Goal: Communication & Community: Answer question/provide support

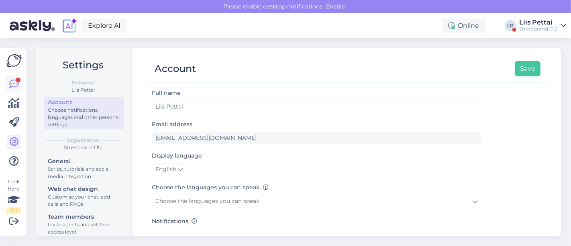
click at [12, 82] on icon at bounding box center [14, 84] width 10 height 10
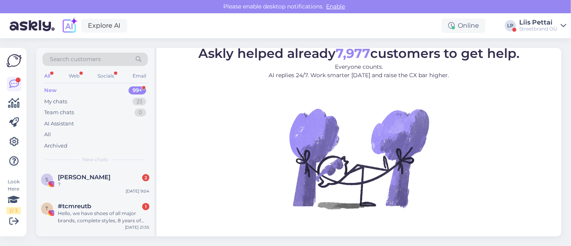
click at [265, 177] on figure "Askly helped already 7,977 customers to get help. Everyone counts. AI replies 2…" at bounding box center [359, 139] width 390 height 184
click at [85, 149] on div "Archived" at bounding box center [95, 145] width 105 height 11
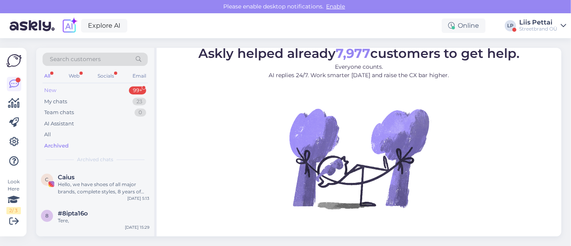
click at [83, 90] on div "New 99+" at bounding box center [95, 90] width 105 height 11
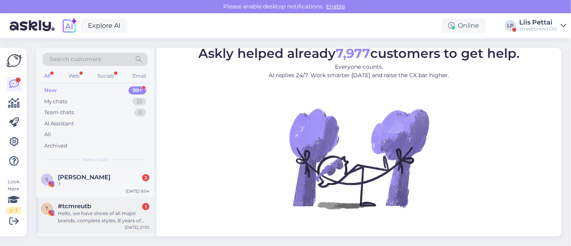
click at [80, 204] on span "#tcmreutb" at bounding box center [74, 205] width 33 height 7
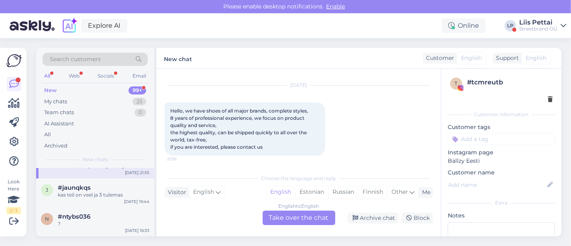
scroll to position [71, 0]
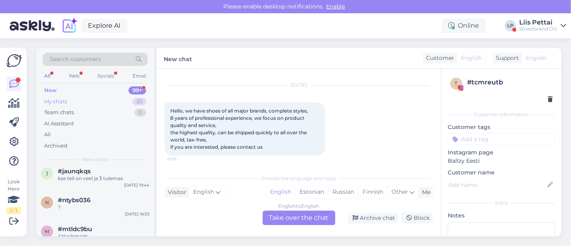
click at [74, 99] on div "My chats 23" at bounding box center [95, 101] width 105 height 11
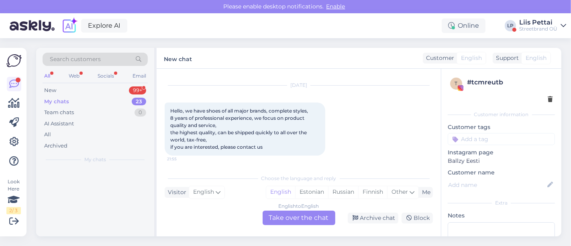
scroll to position [0, 0]
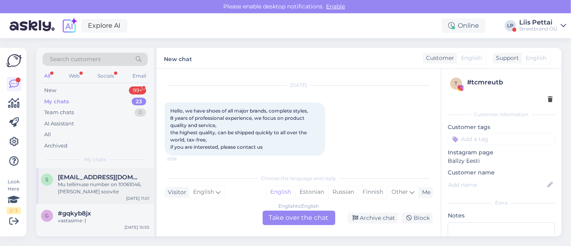
click at [90, 188] on div "Mu tellimuse number on 10061046, kui seda soovite" at bounding box center [104, 188] width 92 height 14
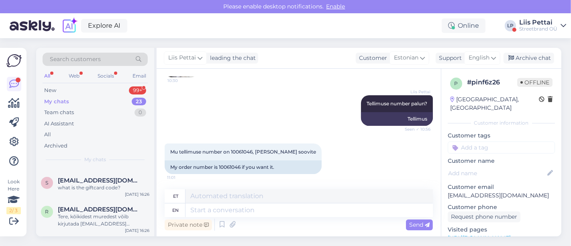
scroll to position [286, 0]
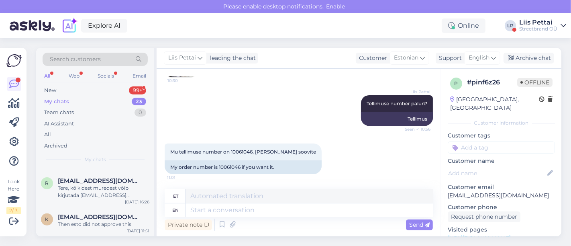
click at [543, 29] on div "Streetbrand OÜ" at bounding box center [538, 29] width 38 height 6
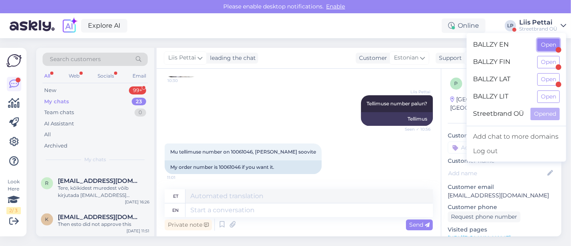
click at [548, 47] on button "Open" at bounding box center [548, 45] width 22 height 12
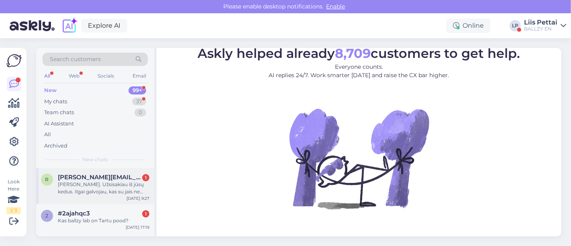
click at [105, 186] on div "[PERSON_NAME]. Užsisakiau iš jūsų kedus. Ilgai galvojau, kas su jais ne taip. J…" at bounding box center [104, 188] width 92 height 14
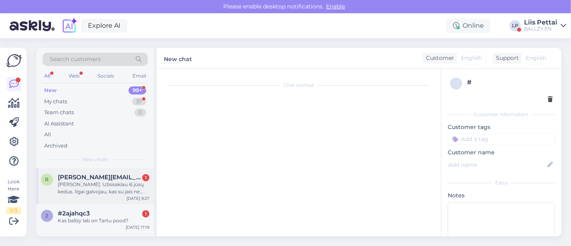
scroll to position [17, 0]
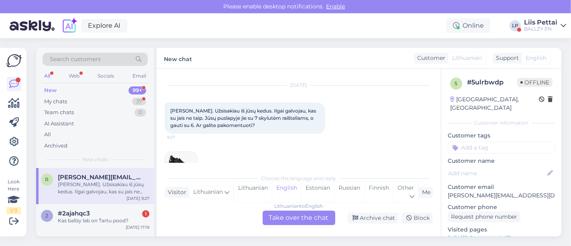
click at [298, 214] on div "Lithuanian to English Take over the chat" at bounding box center [299, 217] width 73 height 14
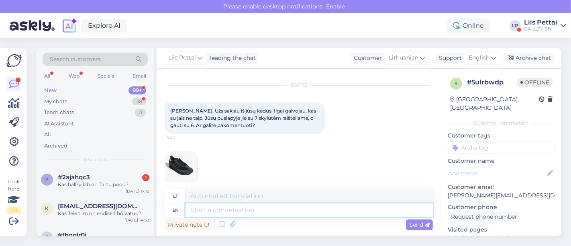
click at [298, 215] on textarea at bounding box center [309, 210] width 247 height 14
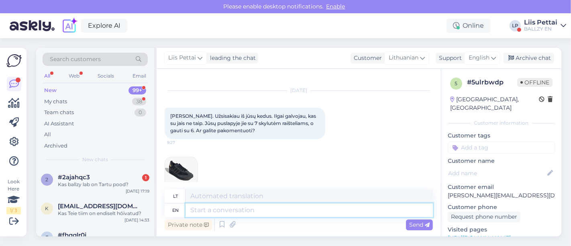
scroll to position [10, 0]
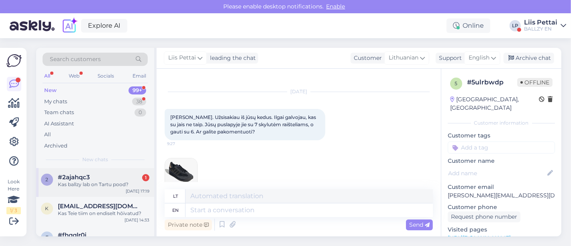
click at [104, 181] on div "Kas ballzy lab on Tartu pood?" at bounding box center [104, 184] width 92 height 7
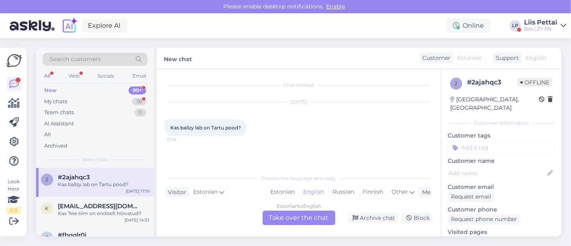
click at [267, 214] on div "Estonian to English Take over the chat" at bounding box center [299, 217] width 73 height 14
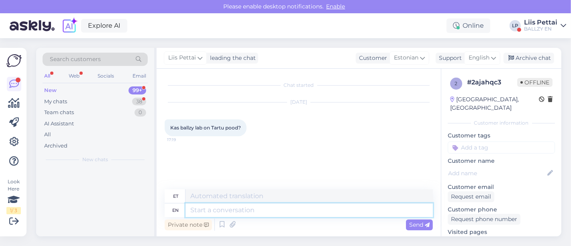
click at [285, 214] on textarea at bounding box center [309, 210] width 247 height 14
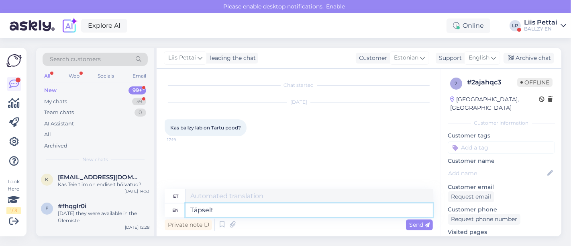
type textarea "Täpselt :"
type textarea "Täpselt"
type textarea "Täpselt :)"
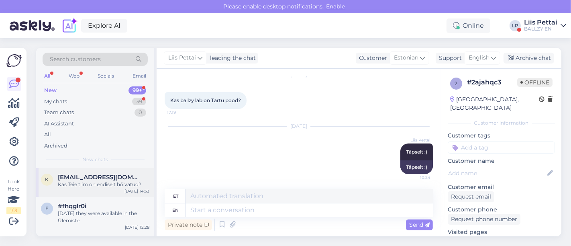
click at [112, 180] on span "[EMAIL_ADDRESS][DOMAIN_NAME]" at bounding box center [100, 177] width 84 height 7
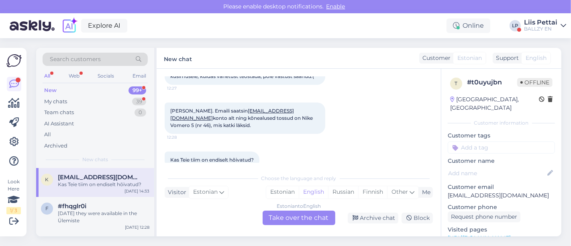
scroll to position [87, 0]
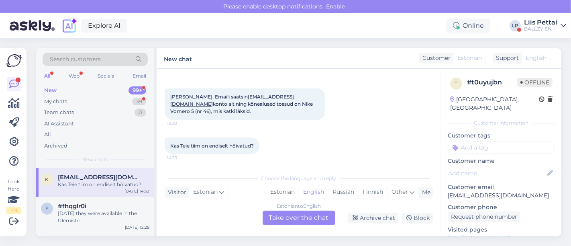
click at [294, 222] on div "Estonian to English Take over the chat" at bounding box center [299, 217] width 73 height 14
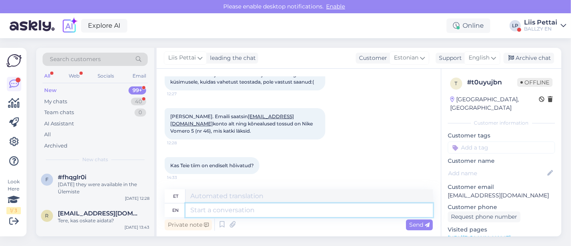
click at [292, 215] on textarea at bounding box center [309, 210] width 247 height 14
type textarea "Vastasime te"
type textarea "Vastasime"
type textarea "Vastasime teile"
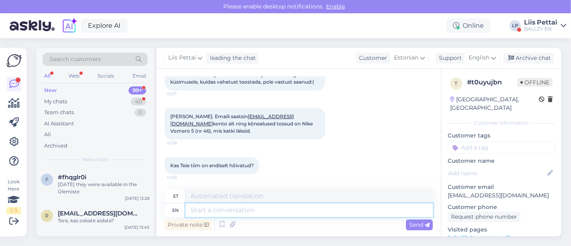
scroll to position [133, 0]
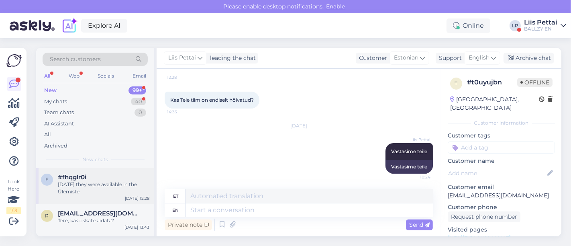
click at [127, 182] on div "[DATE] they were available in the Ülemiste" at bounding box center [104, 188] width 92 height 14
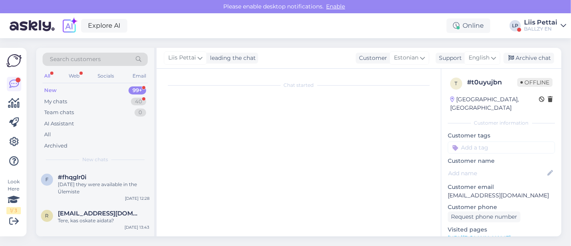
scroll to position [16, 0]
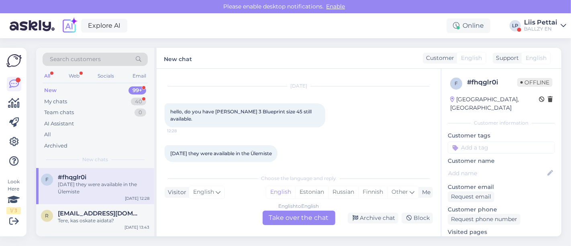
click at [287, 219] on div "English to English Take over the chat" at bounding box center [299, 217] width 73 height 14
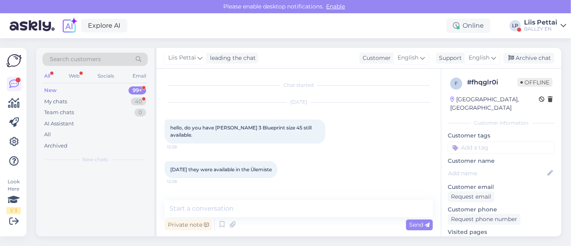
scroll to position [0, 0]
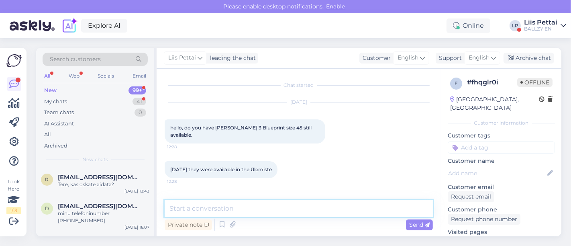
click at [272, 207] on textarea at bounding box center [299, 208] width 268 height 17
click at [271, 213] on textarea "To enrich screen reader interactions, please activate Accessibility in Grammarl…" at bounding box center [299, 208] width 268 height 17
type textarea "still available in ülemiste"
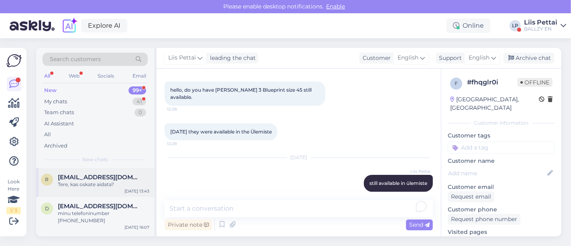
click at [100, 168] on div "r robertoppar@gmail.com Tere, kas oskate aidata? Oct 7 13:43" at bounding box center [95, 182] width 118 height 29
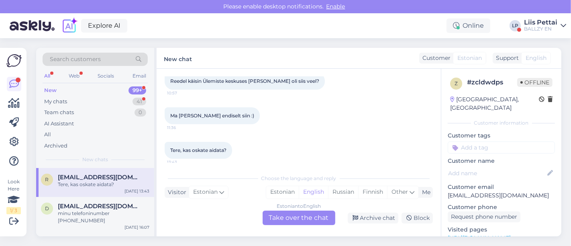
scroll to position [127, 0]
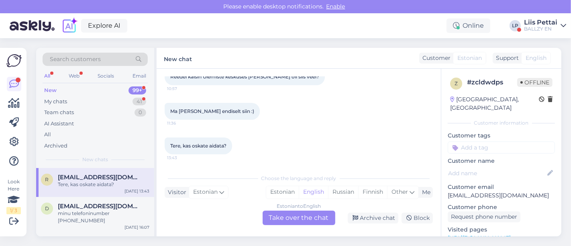
click at [300, 219] on div "Estonian to English Take over the chat" at bounding box center [299, 217] width 73 height 14
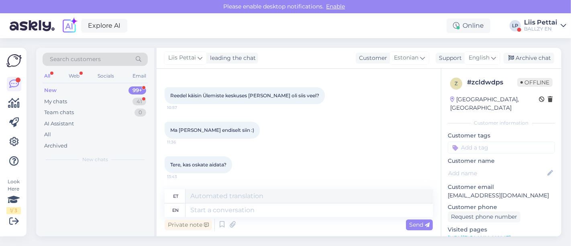
scroll to position [108, 0]
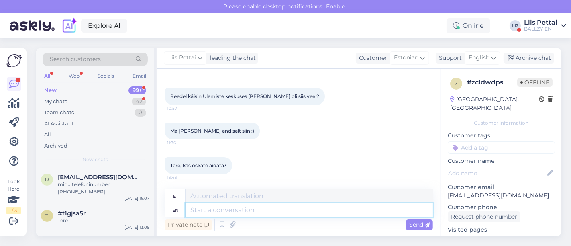
click at [298, 207] on textarea at bounding box center [309, 210] width 247 height 14
type textarea "ülemistes o"
type textarea "ülemiste"
type textarea "ülemistes on"
type textarea "ülemiste peal"
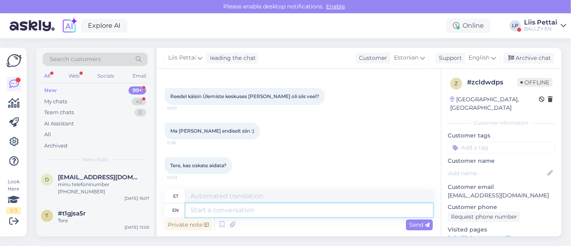
scroll to position [173, 0]
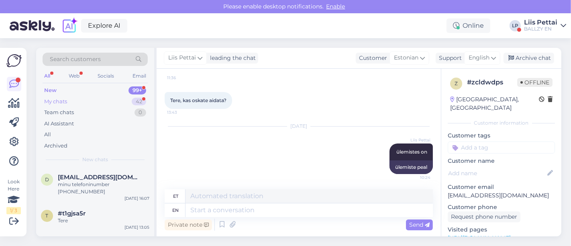
click at [63, 100] on div "My chats" at bounding box center [55, 102] width 23 height 8
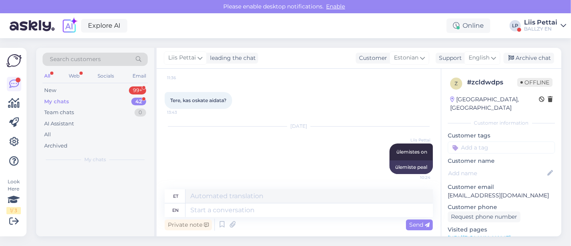
click at [63, 100] on div "My chats" at bounding box center [56, 102] width 25 height 8
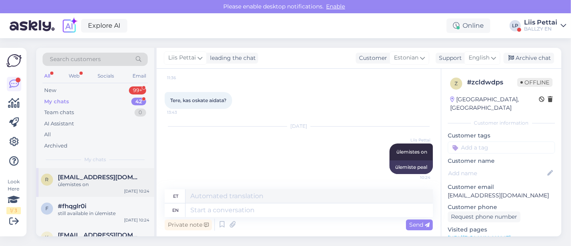
click at [85, 190] on div "r robertoppar@gmail.com ülemistes on Oct 9 10:24" at bounding box center [95, 182] width 118 height 29
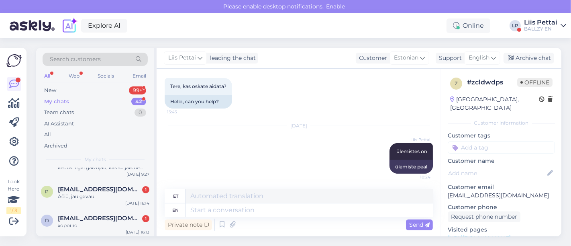
scroll to position [143, 0]
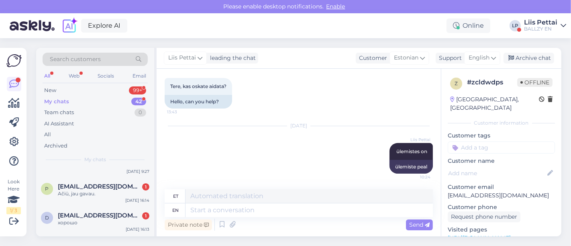
click at [85, 190] on div "Ačiū, jau gavau." at bounding box center [104, 193] width 92 height 7
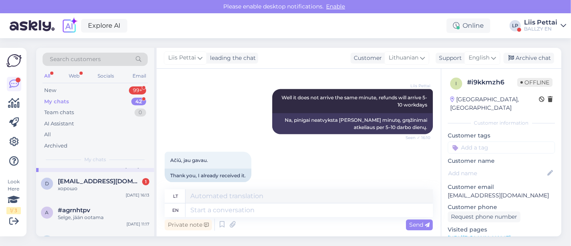
scroll to position [178, 0]
click at [85, 190] on div "d danik.kungsx@gmail.com 1 хорошо Oct 8 16:13" at bounding box center [95, 184] width 118 height 29
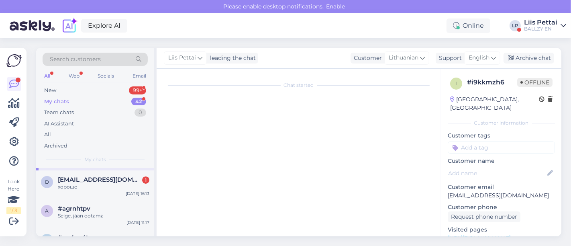
scroll to position [550, 0]
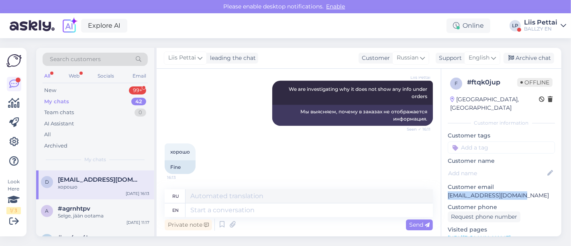
drag, startPoint x: 523, startPoint y: 185, endPoint x: 448, endPoint y: 186, distance: 75.1
click at [448, 191] on p "[EMAIL_ADDRESS][DOMAIN_NAME]" at bounding box center [501, 195] width 107 height 8
copy p "[EMAIL_ADDRESS][DOMAIN_NAME]"
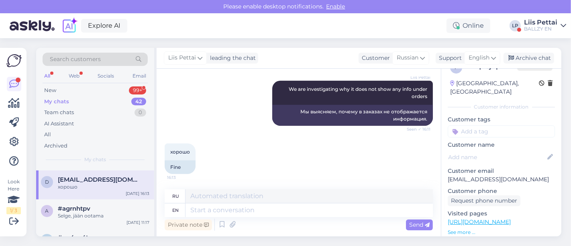
scroll to position [18, 0]
click at [90, 197] on div "d danik.kungsx@gmail.com хорошо Oct 8 16:13" at bounding box center [95, 184] width 118 height 29
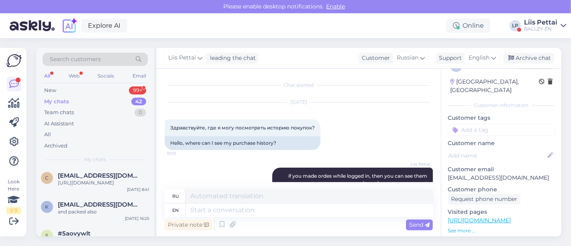
scroll to position [625, 0]
click at [89, 88] on div "New 99+" at bounding box center [95, 90] width 105 height 11
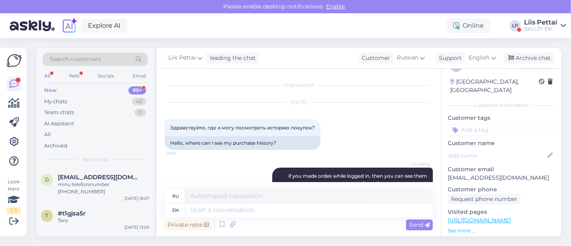
click at [541, 28] on div "BALLZY EN" at bounding box center [540, 29] width 33 height 6
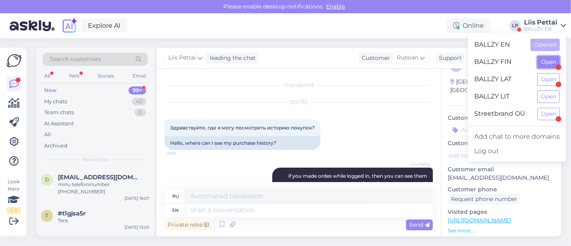
click at [546, 61] on button "Open" at bounding box center [548, 62] width 22 height 12
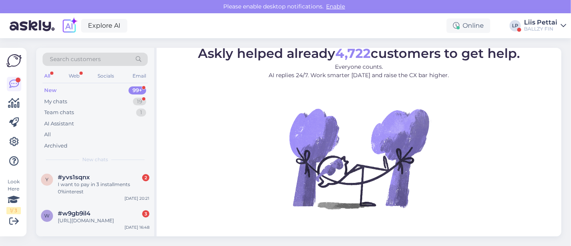
click at [67, 186] on div "I want to pay in 3 installments 0%interest" at bounding box center [104, 188] width 92 height 14
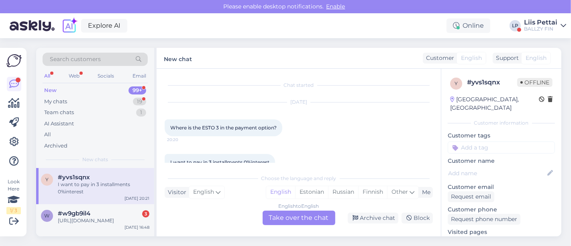
scroll to position [16, 0]
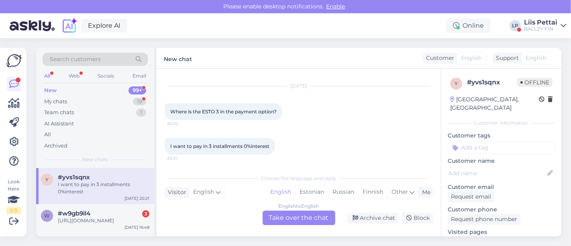
click at [280, 216] on div "English to English Take over the chat" at bounding box center [299, 217] width 73 height 14
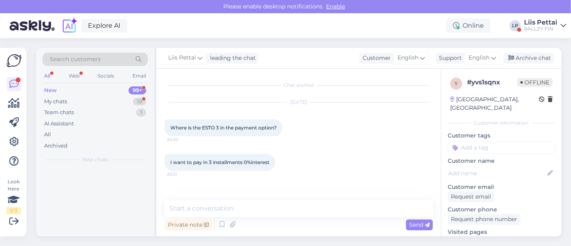
scroll to position [0, 0]
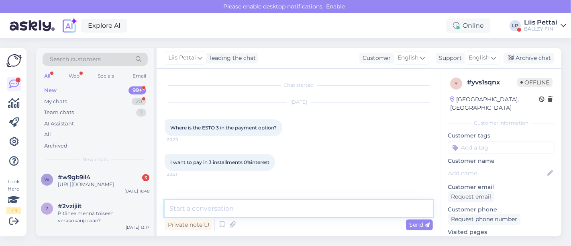
click at [268, 212] on textarea at bounding box center [299, 208] width 268 height 17
type textarea "we dont have it in [GEOGRAPHIC_DATA] unfortunately"
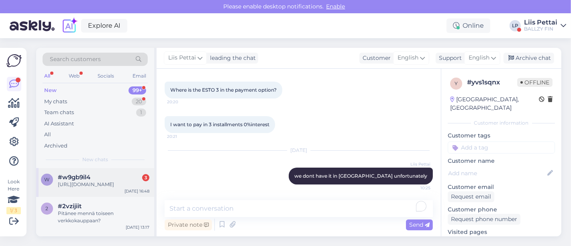
click at [107, 195] on div "w #w9gb9il4 3 https://ballzy.eu/fi/product/novel-10026-00919-cnf Oct 8 16:48" at bounding box center [95, 182] width 118 height 29
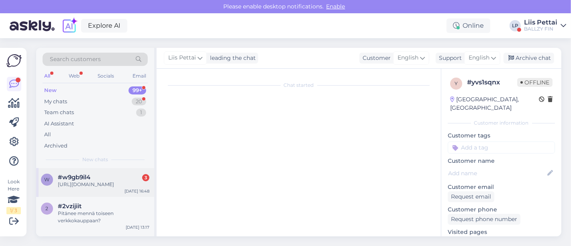
scroll to position [58, 0]
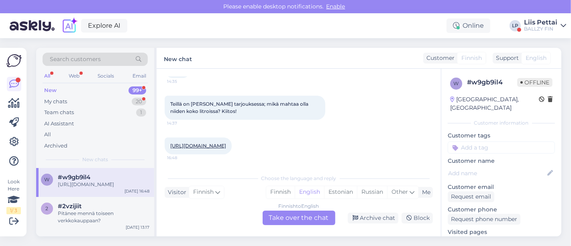
click at [278, 219] on div "Finnish to English Take over the chat" at bounding box center [299, 217] width 73 height 14
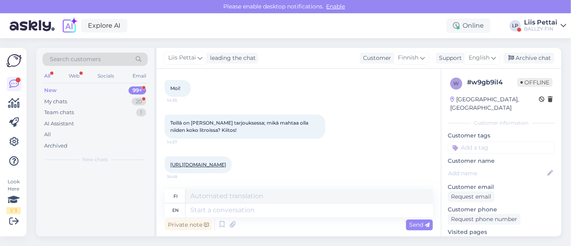
scroll to position [39, 0]
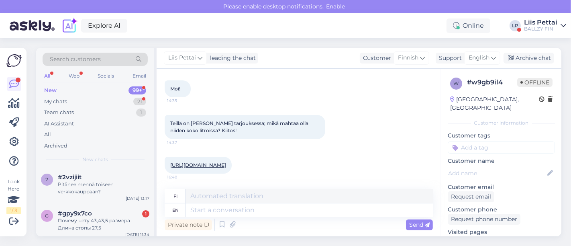
drag, startPoint x: 429, startPoint y: 147, endPoint x: 430, endPoint y: 167, distance: 19.7
click at [430, 167] on div "Chat started Oct 8 2025 Moi! 14:35 Teillä on nuo Herschel duffelit tarjouksessa…" at bounding box center [303, 129] width 276 height 105
click at [312, 213] on textarea at bounding box center [309, 210] width 247 height 14
click at [337, 214] on textarea at bounding box center [309, 210] width 247 height 14
click at [226, 166] on link "https://ballzy.eu/fi/product/novel-10026-00919-cnf" at bounding box center [198, 165] width 56 height 6
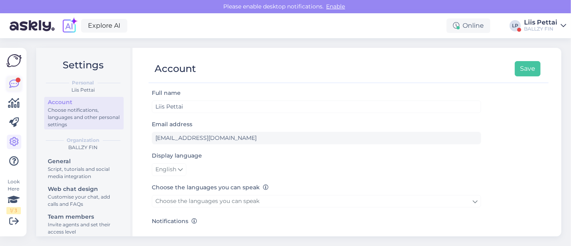
click at [12, 85] on icon at bounding box center [14, 84] width 10 height 10
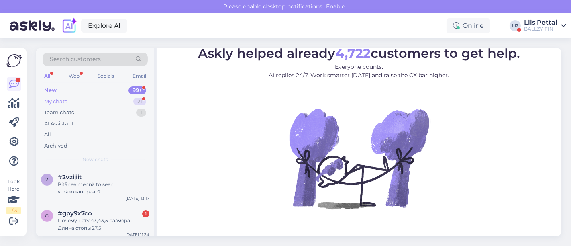
click at [72, 102] on div "My chats 21" at bounding box center [95, 101] width 105 height 11
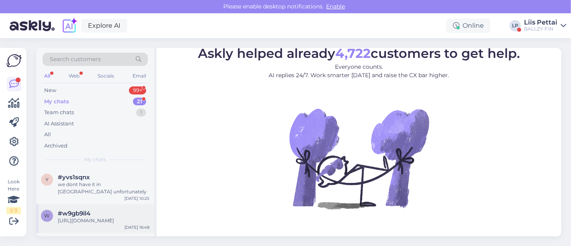
click at [78, 215] on span "#w9gb9il4" at bounding box center [74, 213] width 33 height 7
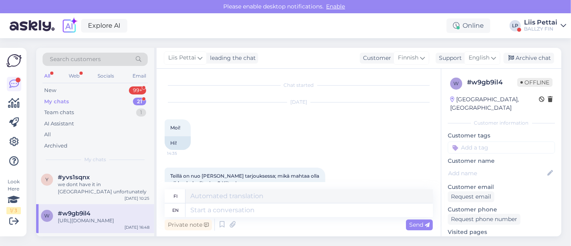
scroll to position [87, 0]
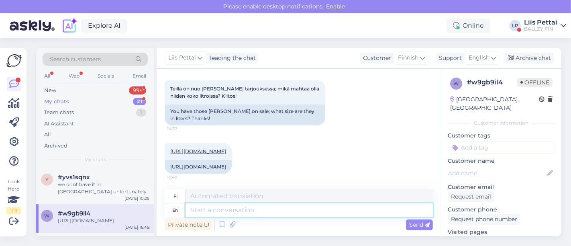
click at [278, 212] on textarea at bounding box center [309, 210] width 247 height 14
type textarea "Hello"
type textarea "Hei"
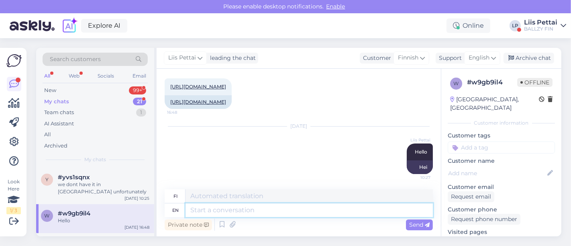
paste textarea "42.5 liters (or 39L in some sources, suggesting slight variations)"
type textarea "42.5 liters (or 39L in some sources, suggesting slight variations)"
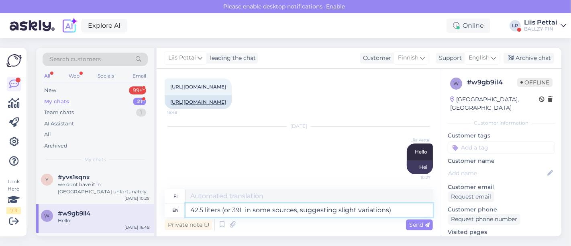
type textarea "42.5 litraa (tai joissakin lähteissä 39 litraa, mikä viittaa pieniin vaihteluih…"
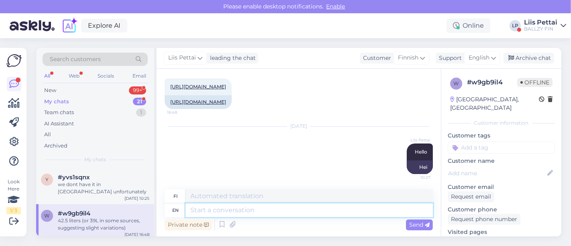
scroll to position [215, 0]
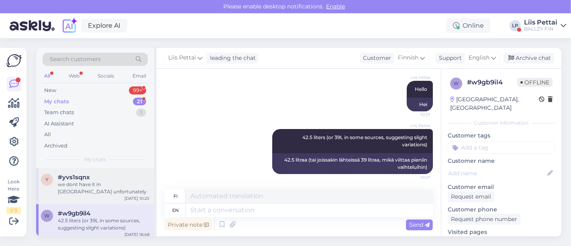
click at [76, 193] on div "we dont have it in [GEOGRAPHIC_DATA] unfortunately" at bounding box center [104, 188] width 92 height 14
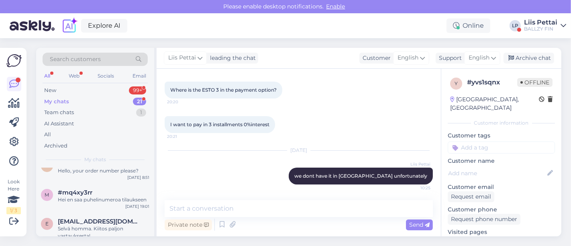
scroll to position [161, 0]
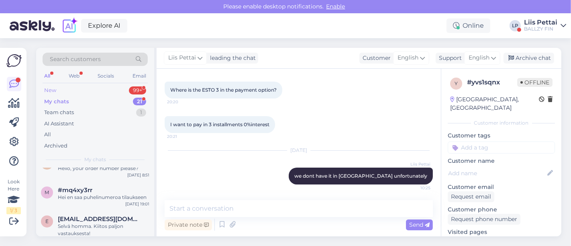
click at [51, 90] on div "New" at bounding box center [50, 90] width 12 height 8
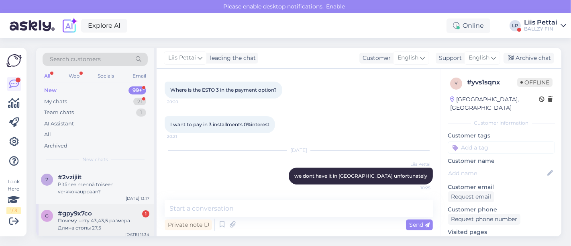
click at [82, 225] on div "Почему нету 43,43,5 размера . Длина стопы 27,5" at bounding box center [104, 224] width 92 height 14
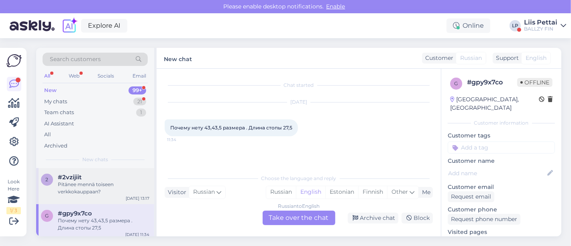
click at [82, 174] on div "#2vzijiit" at bounding box center [104, 177] width 92 height 7
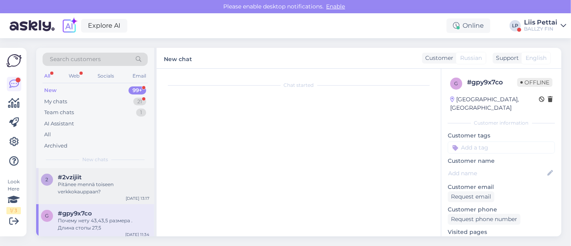
scroll to position [51, 0]
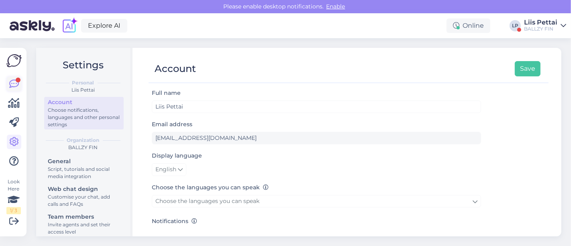
click at [16, 86] on icon at bounding box center [14, 84] width 10 height 10
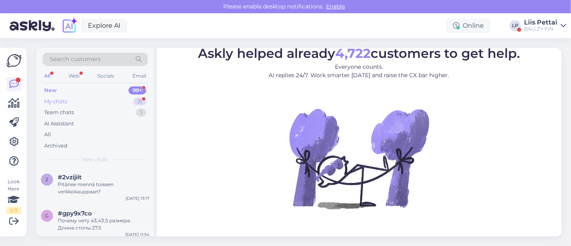
click at [83, 99] on div "My chats 21" at bounding box center [95, 101] width 105 height 11
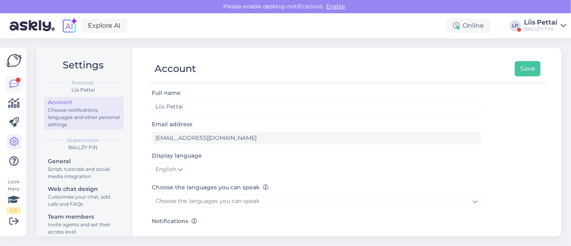
click at [7, 89] on link at bounding box center [14, 84] width 14 height 14
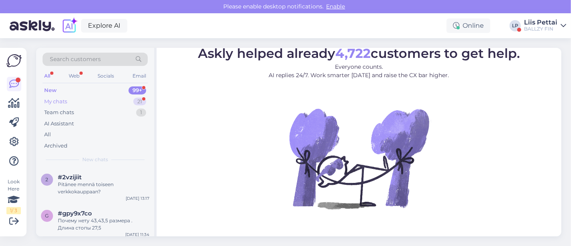
click at [59, 104] on div "My chats" at bounding box center [55, 102] width 23 height 8
click at [546, 27] on div "BALLZY FIN" at bounding box center [540, 29] width 33 height 6
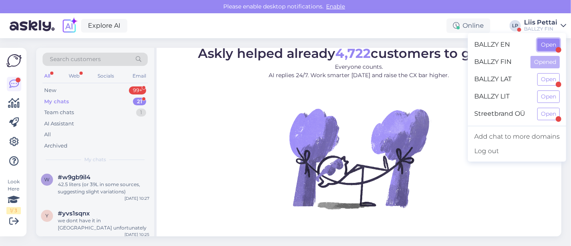
click at [548, 41] on button "Open" at bounding box center [548, 45] width 22 height 12
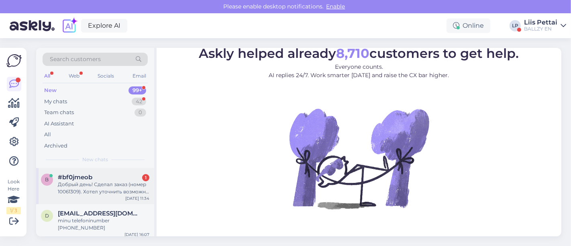
click at [65, 193] on div "Добрый день! Сделал заказ (номер 10061309). Хотел уточнить возможно ли поменять…" at bounding box center [104, 188] width 92 height 14
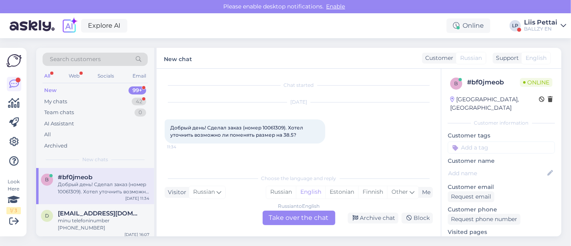
click at [296, 221] on div "Russian to English Take over the chat" at bounding box center [299, 217] width 73 height 14
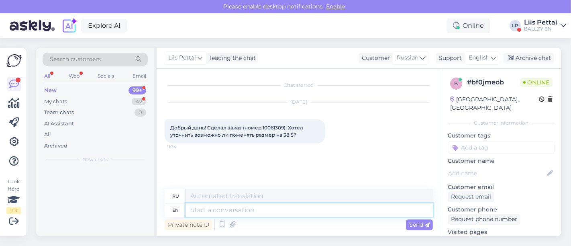
click at [276, 210] on textarea at bounding box center [309, 210] width 247 height 14
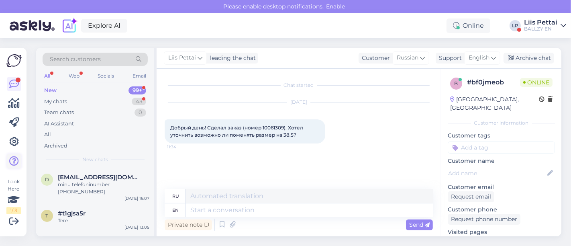
click at [14, 161] on icon at bounding box center [14, 161] width 10 height 10
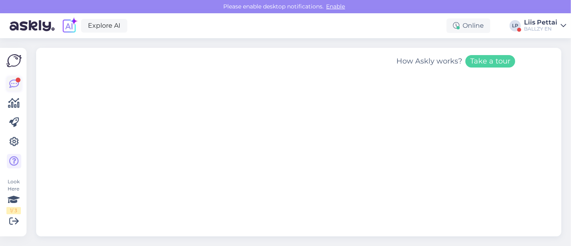
click at [14, 85] on icon at bounding box center [14, 84] width 10 height 10
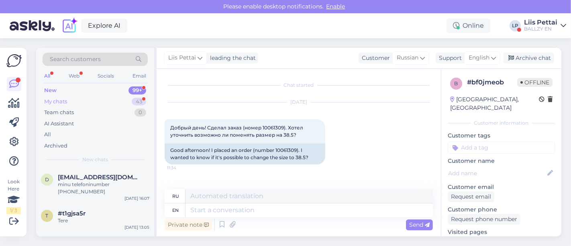
click at [102, 102] on div "My chats 43" at bounding box center [95, 101] width 105 height 11
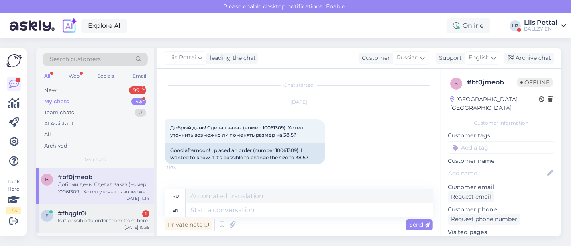
click at [93, 225] on div "f #fhqglr0i 1 Is it possible to order them from here [DATE] 10:35" at bounding box center [95, 218] width 118 height 29
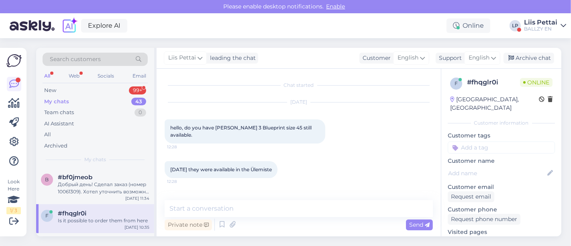
scroll to position [72, 0]
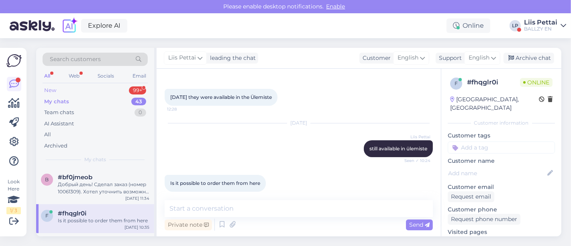
click at [84, 87] on div "New 99+" at bounding box center [95, 90] width 105 height 11
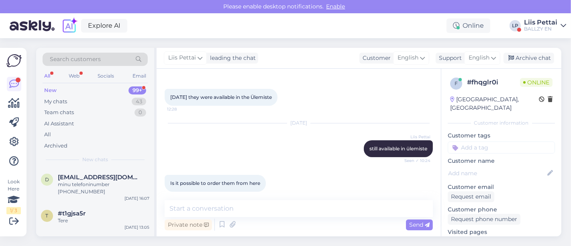
click at [249, 218] on div "Private note Send" at bounding box center [299, 224] width 268 height 15
click at [249, 213] on textarea at bounding box center [299, 208] width 268 height 17
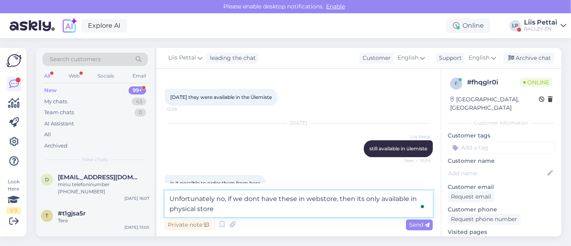
type textarea "Unfortunately no, if we dont have these in webstore, then its only available in…"
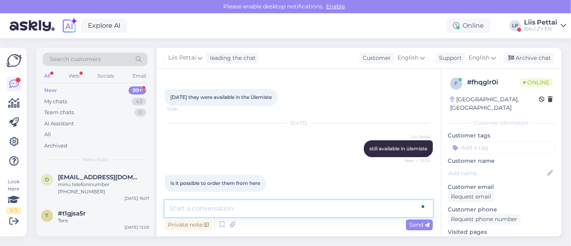
scroll to position [114, 0]
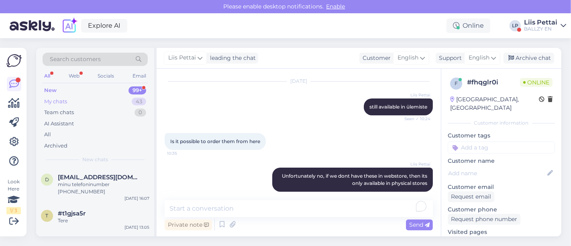
click at [78, 97] on div "My chats 43" at bounding box center [95, 101] width 105 height 11
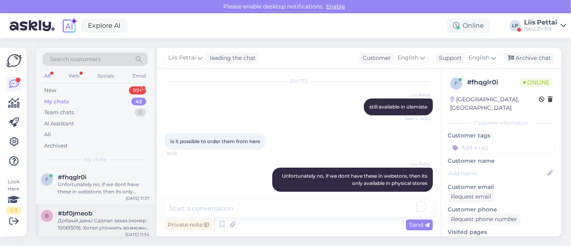
click at [76, 220] on div "Добрый день! Сделал заказ (номер 10061309). Хотел уточнить возможно ли поменять…" at bounding box center [104, 224] width 92 height 14
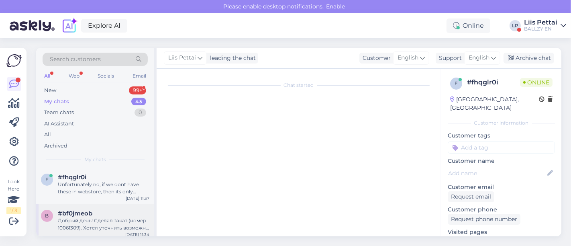
scroll to position [0, 0]
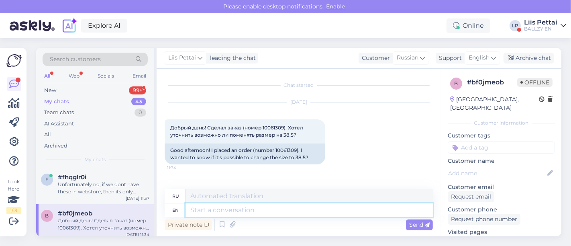
click at [337, 205] on textarea at bounding box center [309, 210] width 247 height 14
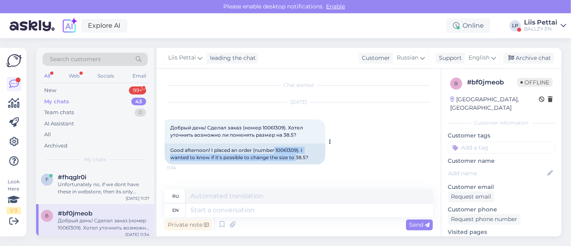
drag, startPoint x: 275, startPoint y: 151, endPoint x: 297, endPoint y: 154, distance: 22.3
click at [297, 154] on div "Good afternoon! I placed an order (number 10061309). I wanted to know if it's p…" at bounding box center [245, 153] width 161 height 21
copy div "10061309). I wanted to know if it's possible to change the size to"
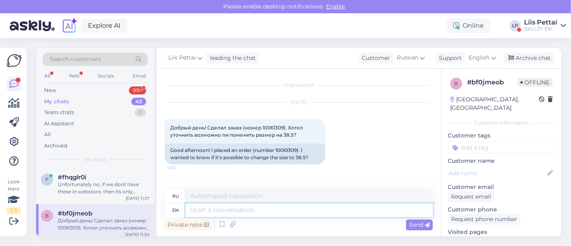
click at [312, 209] on textarea at bounding box center [309, 210] width 247 height 14
type textarea "unfortunately you"
type textarea "к сожалению"
type textarea "unfortunately your o"
type textarea "к сожалению, ваш"
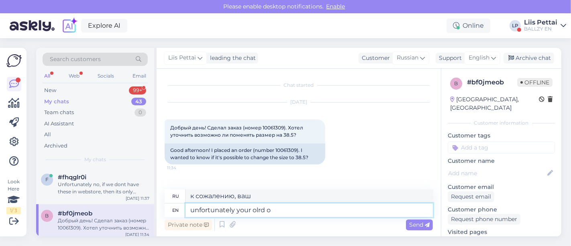
type textarea "unfortunately your olrd or"
type textarea "к сожалению, ваш старый"
type textarea "unfortunately your old order has"
type textarea "к сожалению, ваш старый заказ"
type textarea "unfortunately your old order has been s"
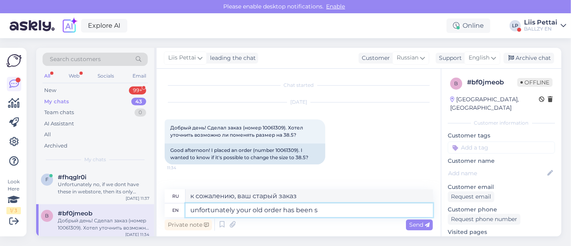
type textarea "к сожалению, ваш старый заказ был"
type textarea "unfortunately your old order has been sent out"
type textarea "к сожалению, ваш старый заказ был отправлен"
type textarea "unfortunately your old order has been sent out already"
type textarea "к сожалению, ваш старый заказ уже отправлен"
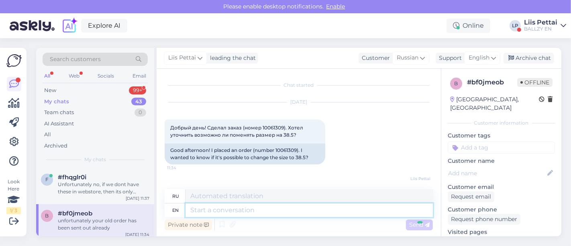
scroll to position [39, 0]
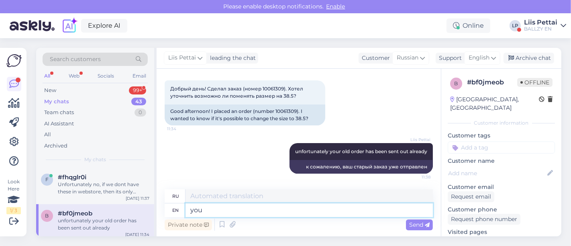
type textarea "you c"
type textarea "ты"
type textarea "you can r"
type textarea "ты можешь"
type textarea "you can return- w"
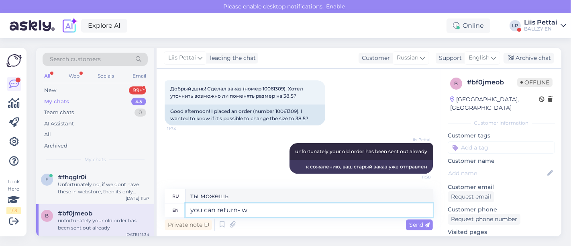
type textarea "вы можете вернуться-"
type textarea "you can return- we wl"
type textarea "вы можете вернуть-мы"
type textarea "you can return- we will re"
type textarea "вы можете вернуться - мы сделаем"
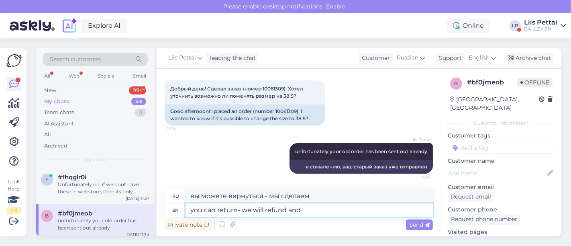
type textarea "you can return- we will refund and"
type textarea "вы можете вернуть - мы вернем деньги"
type textarea "you can return- we will refund and yo"
type textarea "вы можете вернуть - мы вернем деньги [PERSON_NAME]"
type textarea "you can return- we will refund and you can"
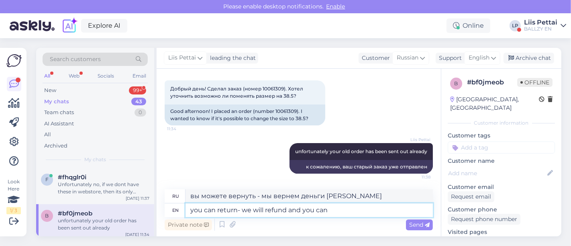
type textarea "вы можете вернуть деньги - мы вернем вам деньги"
type textarea "you can return- we will refund and you can or"
type textarea "вы можете вернуть - мы вернем вам деньги, и вы можете"
type textarea "you can return- we will refund and you can order ne"
type textarea "вы можете вернуть - мы вернем деньги и вы сможете заказать"
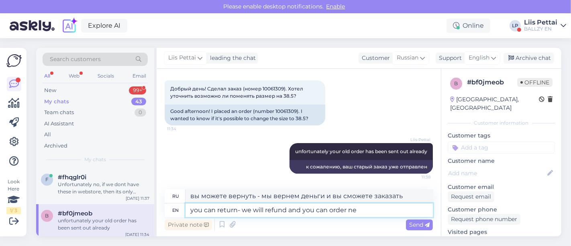
type textarea "you can return- we will refund and you can order new"
type textarea "вы можете вернуть деньги — мы вернем вам деньги, и вы сможете заказать новый"
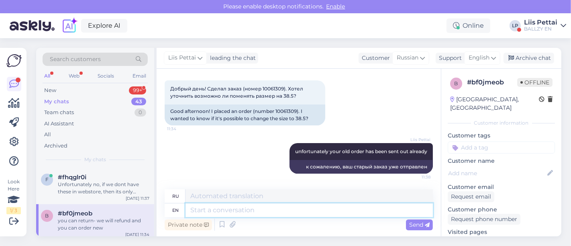
scroll to position [94, 0]
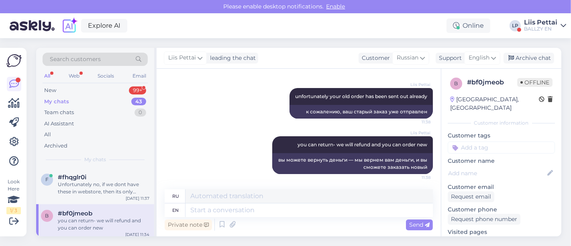
click at [101, 222] on div "you can return- we will refund and you can order new" at bounding box center [104, 224] width 92 height 14
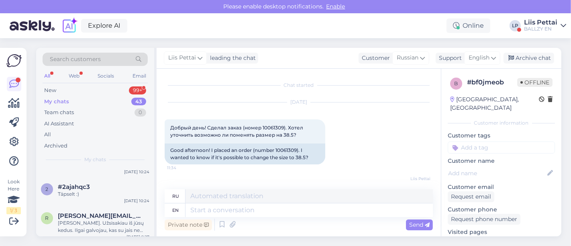
scroll to position [178, 0]
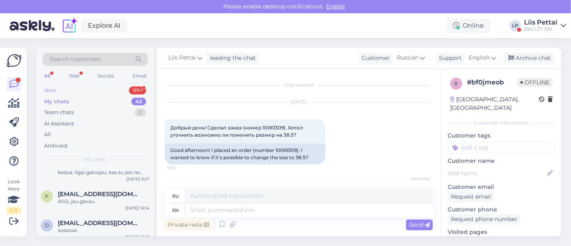
click at [92, 91] on div "New 99+" at bounding box center [95, 90] width 105 height 11
